Goal: Check status: Check status

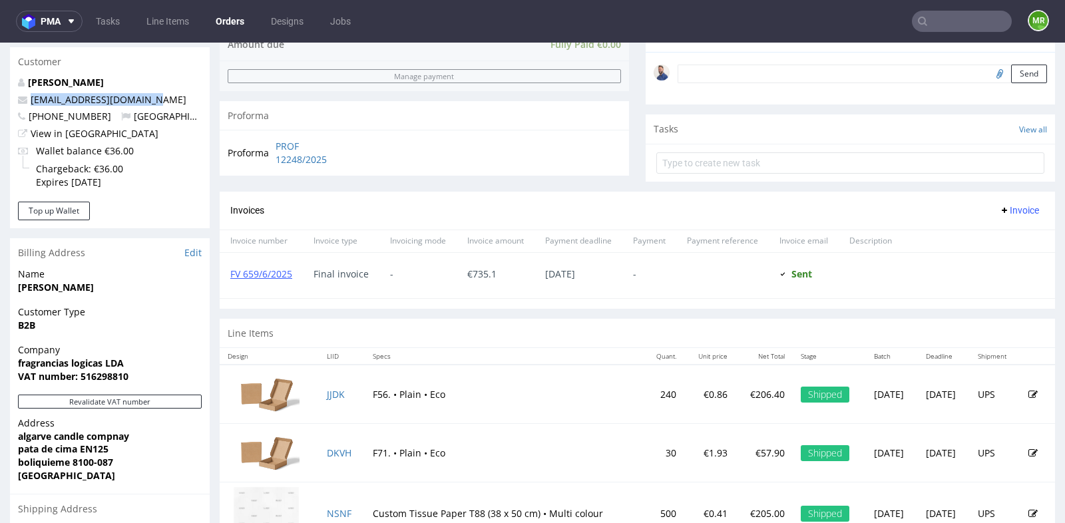
scroll to position [204, 0]
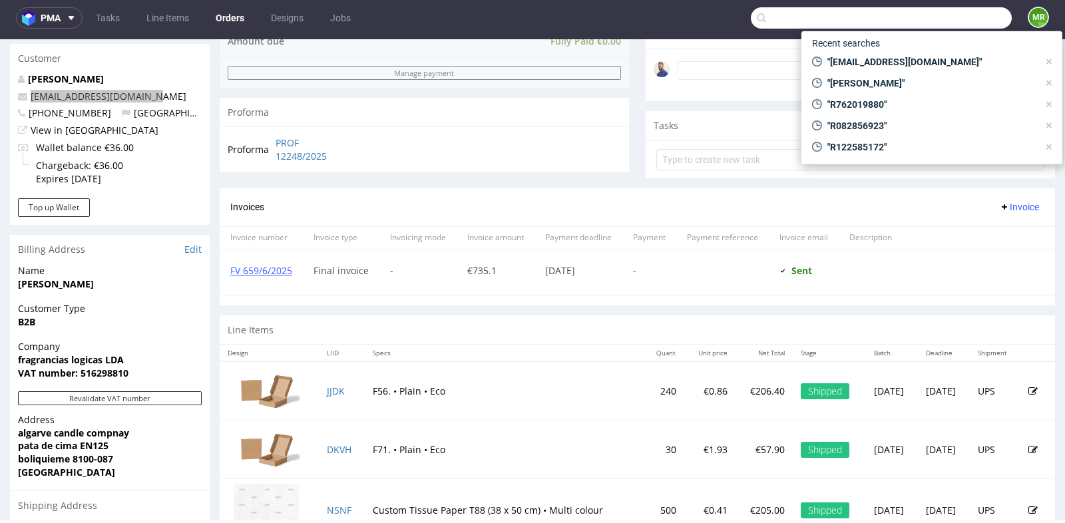
click at [979, 8] on input "text" at bounding box center [881, 17] width 261 height 21
paste input "R461809048"
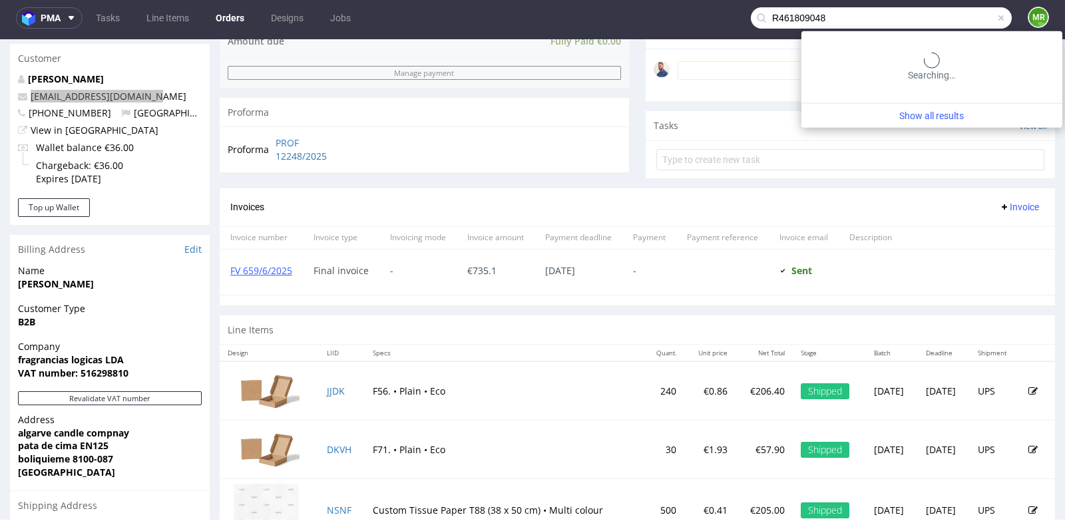
type input "R461809048"
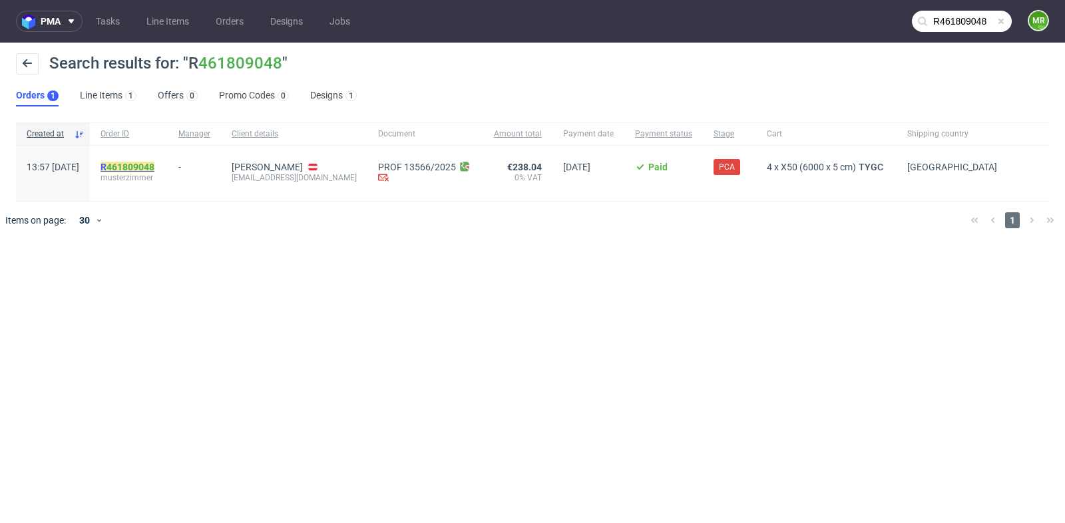
click at [154, 162] on link "461809048" at bounding box center [130, 167] width 48 height 11
